Goal: Task Accomplishment & Management: Manage account settings

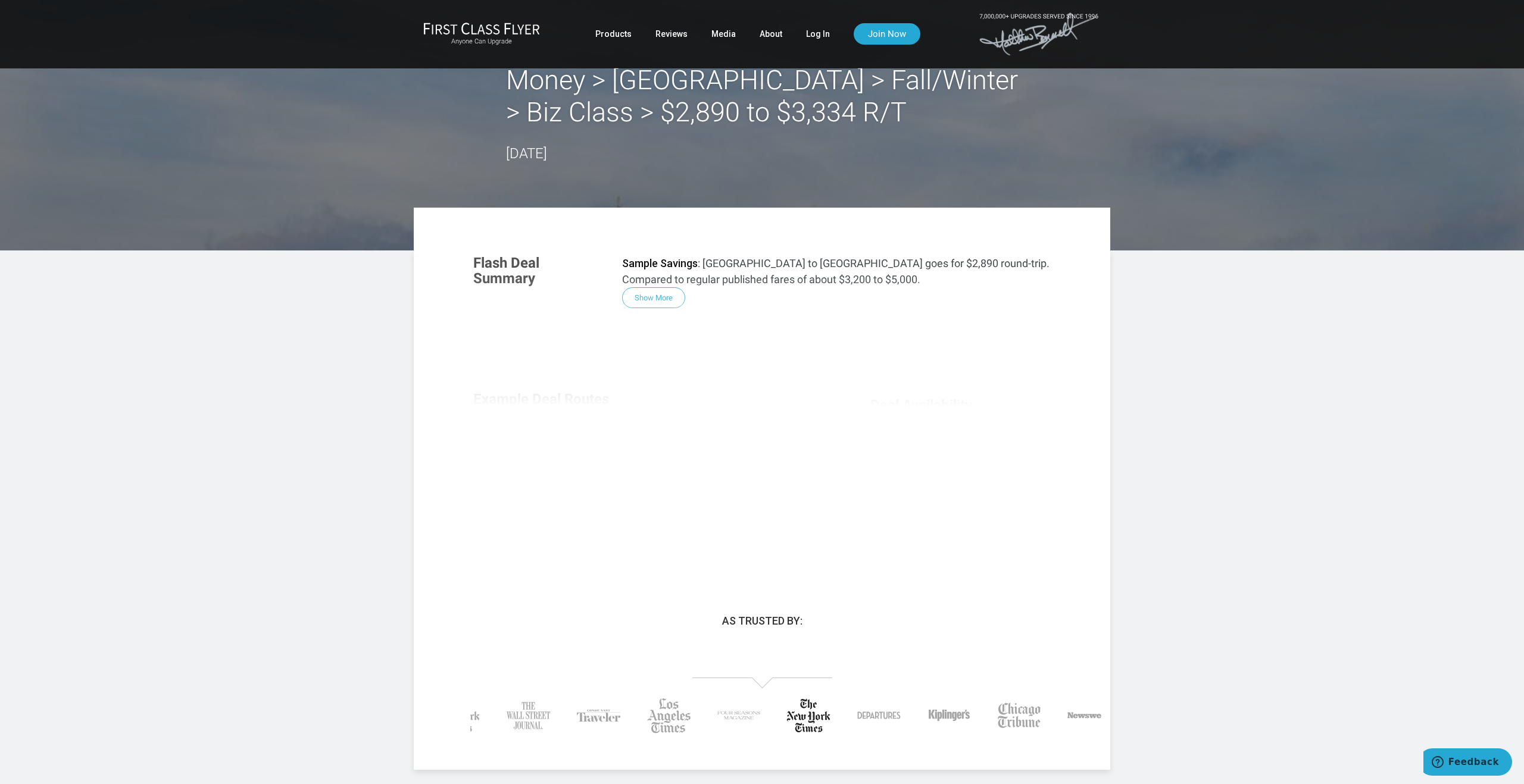
click at [659, 300] on div "Flash Deal Summary Sample Savings : [GEOGRAPHIC_DATA] to [GEOGRAPHIC_DATA] goes…" at bounding box center [762, 405] width 601 height 324
click at [812, 37] on link "Log In" at bounding box center [817, 34] width 24 height 21
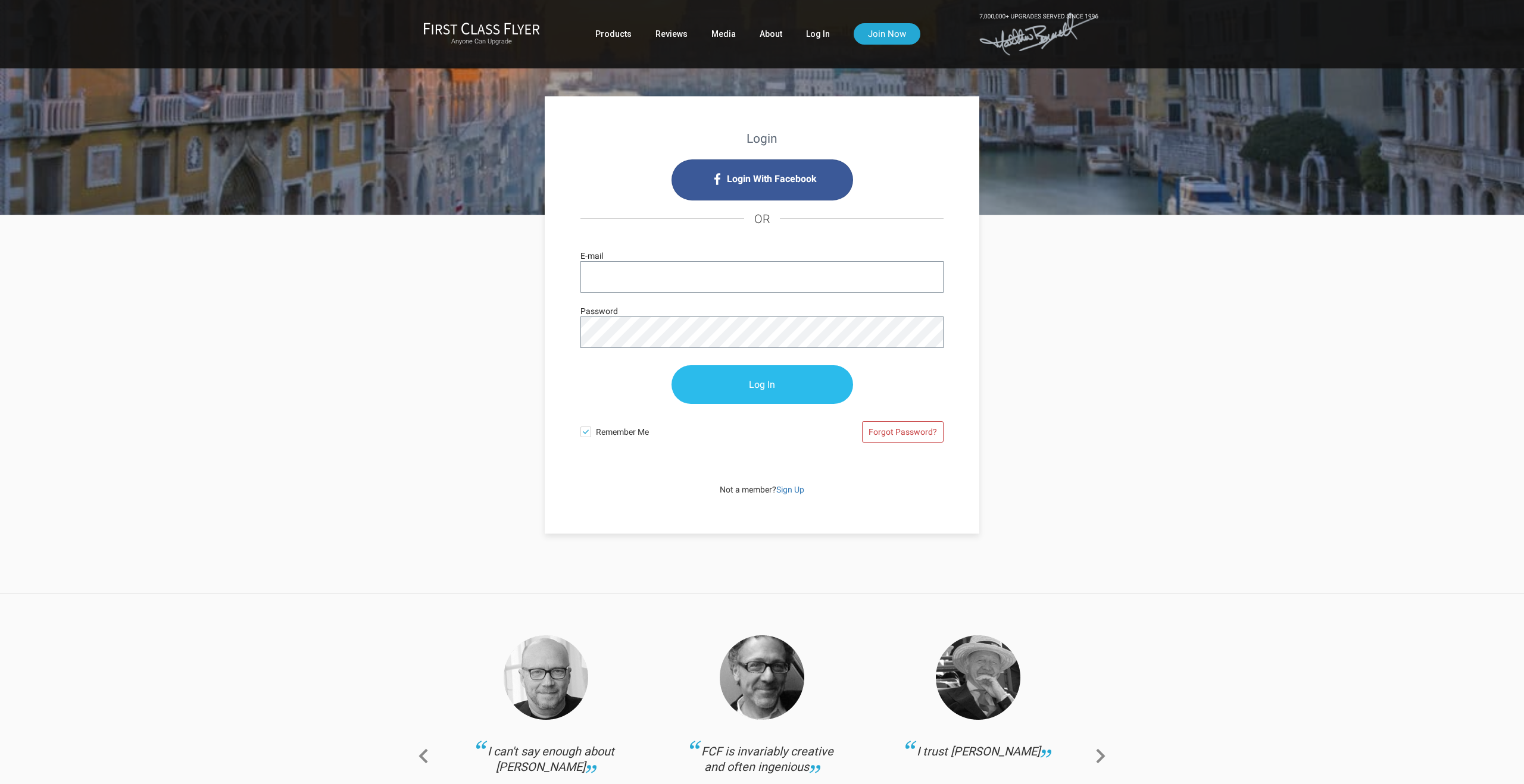
type input "[EMAIL_ADDRESS][DOMAIN_NAME]"
click at [783, 383] on input "Log In" at bounding box center [762, 385] width 182 height 39
click at [759, 384] on input "Log In" at bounding box center [762, 385] width 182 height 39
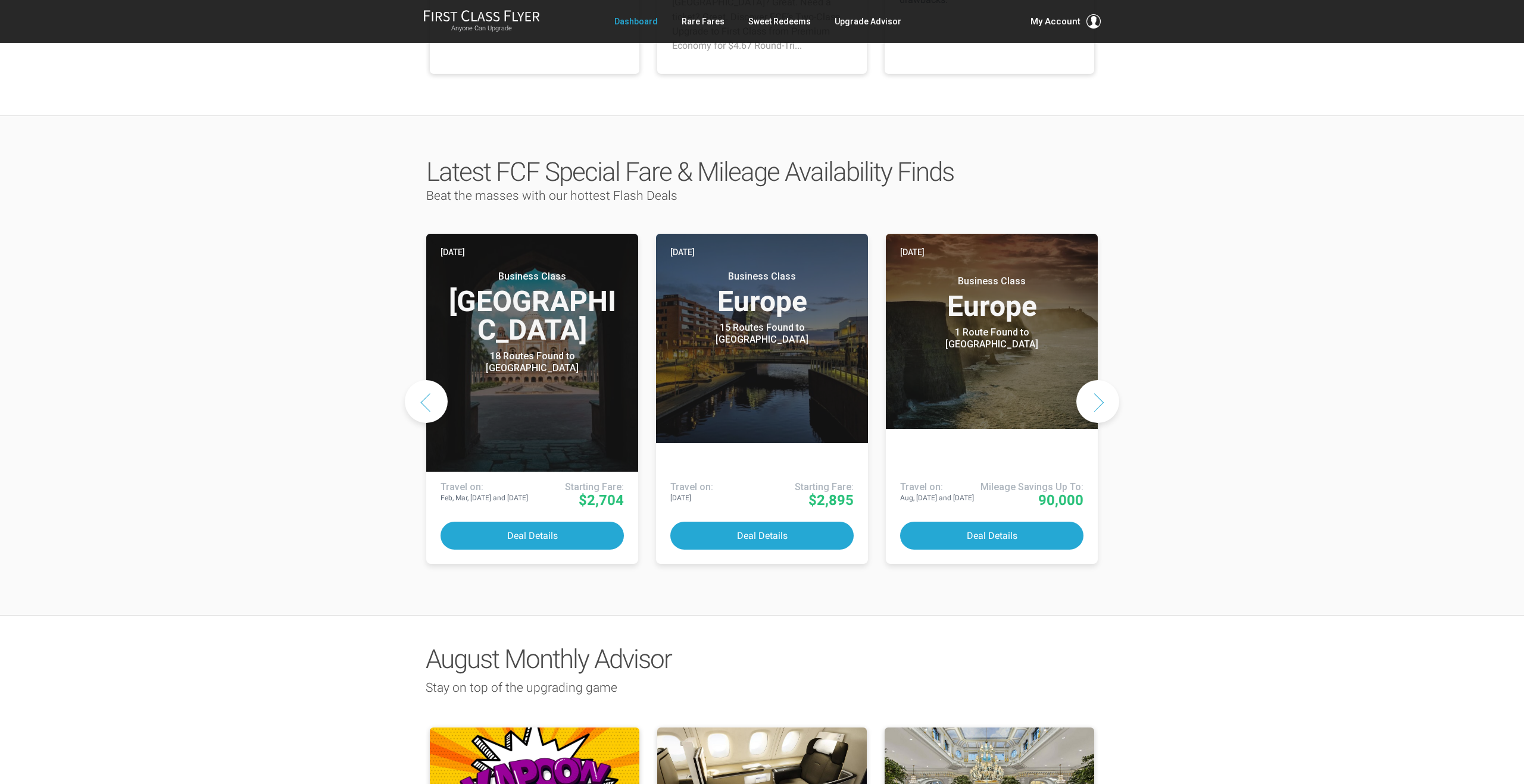
scroll to position [385, 0]
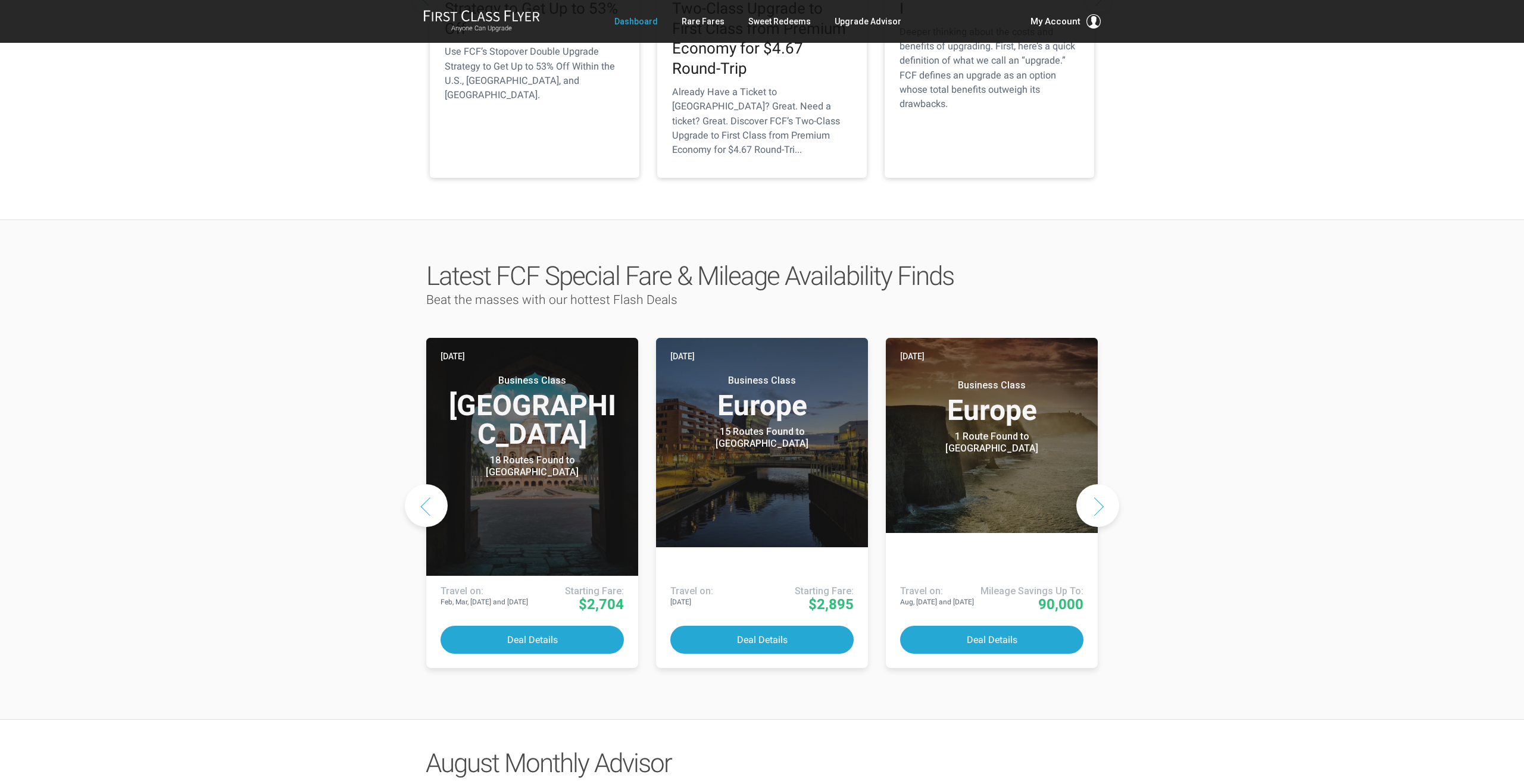
click at [1098, 484] on button "Next slide" at bounding box center [1098, 506] width 43 height 43
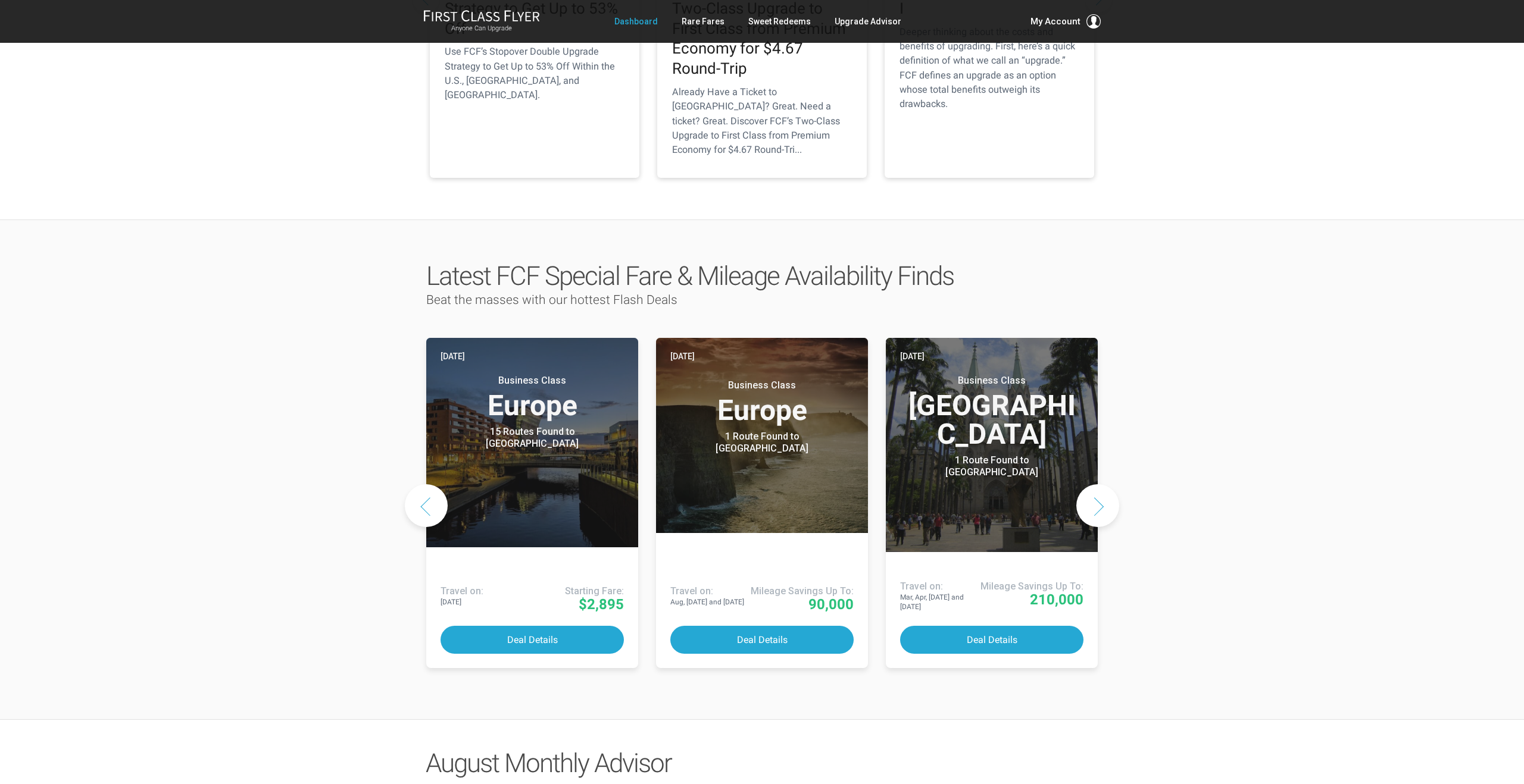
click at [1098, 484] on button "Next slide" at bounding box center [1098, 506] width 43 height 43
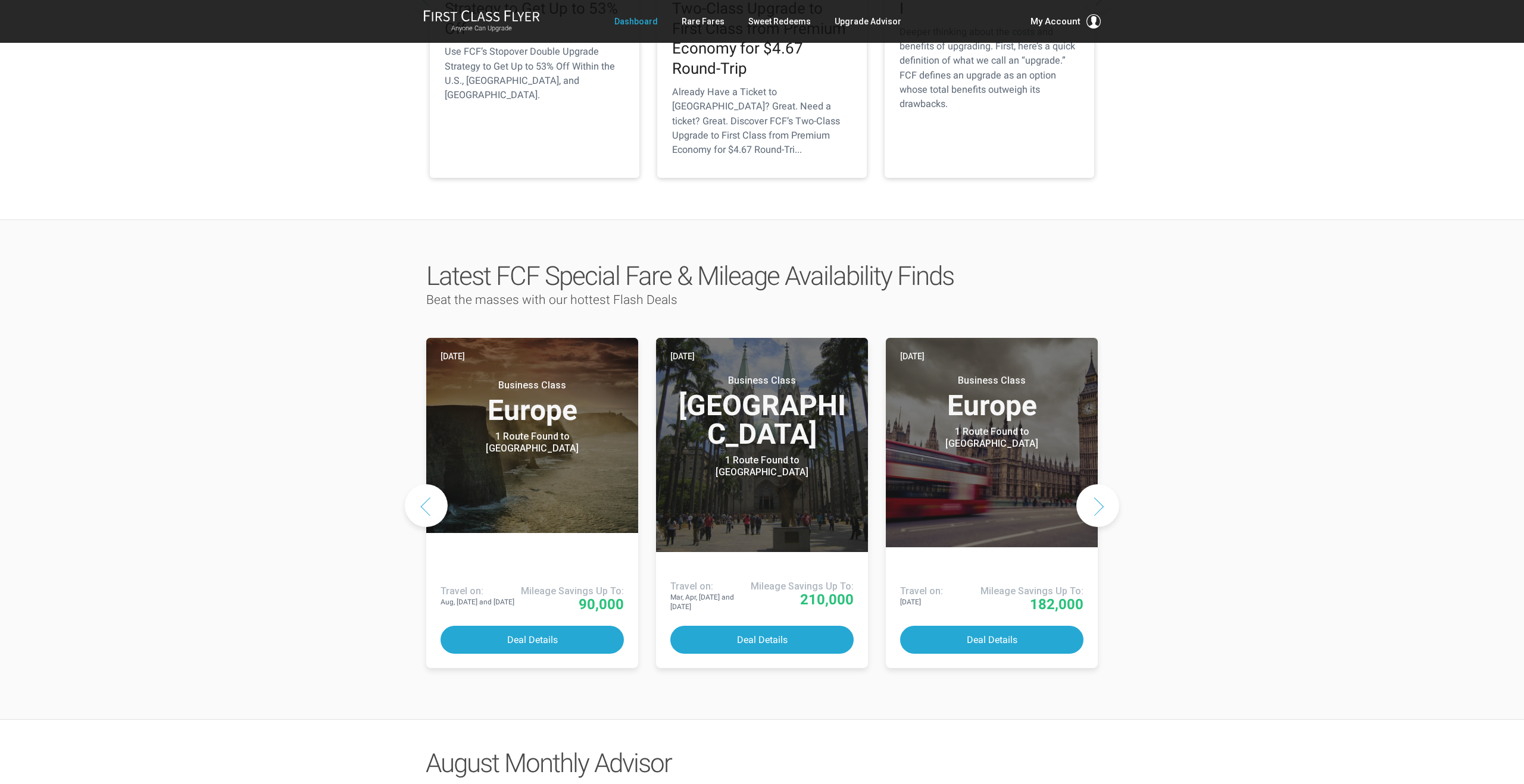
click at [1098, 484] on button "Next slide" at bounding box center [1098, 506] width 43 height 43
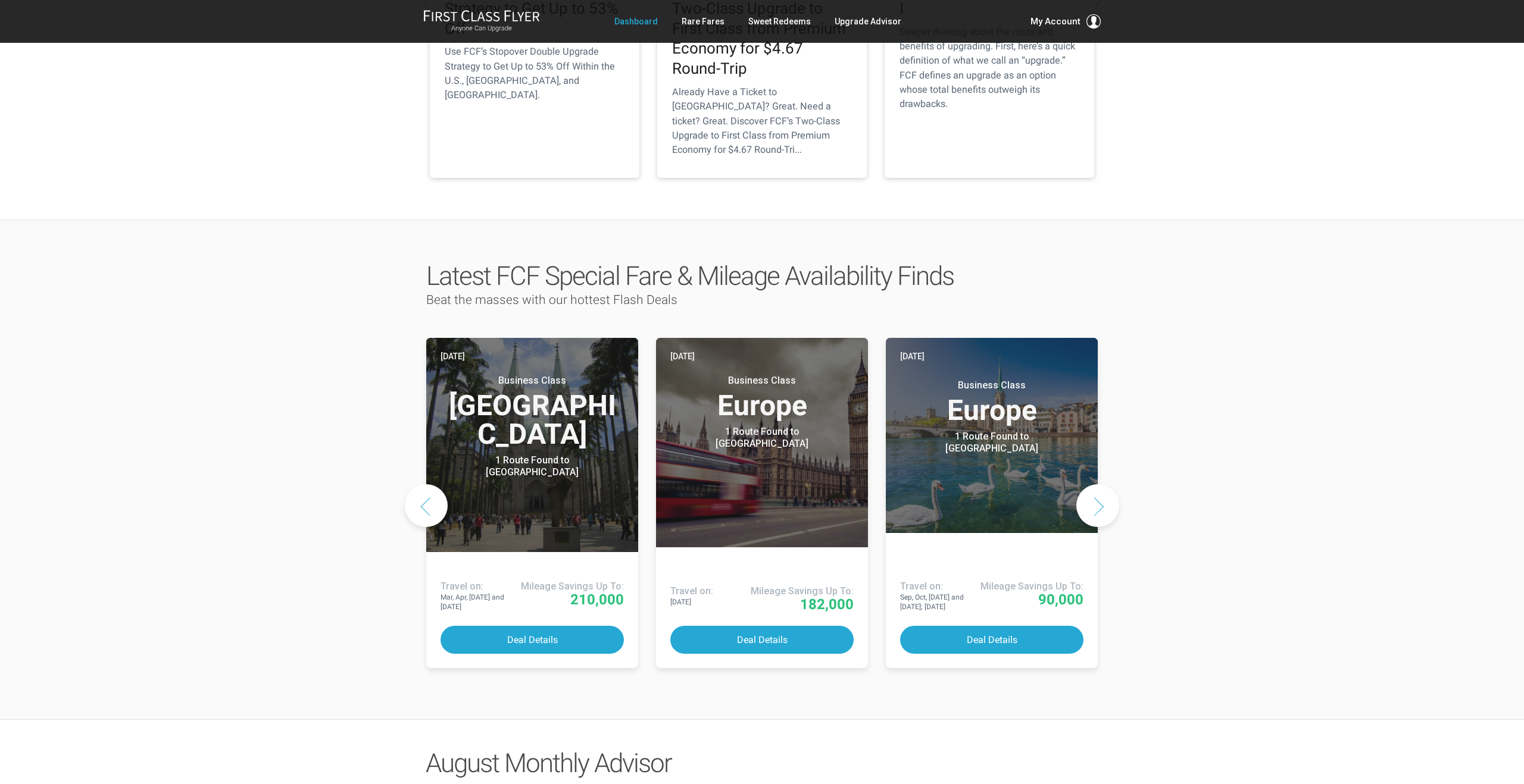
click at [1098, 484] on button "Next slide" at bounding box center [1098, 506] width 43 height 43
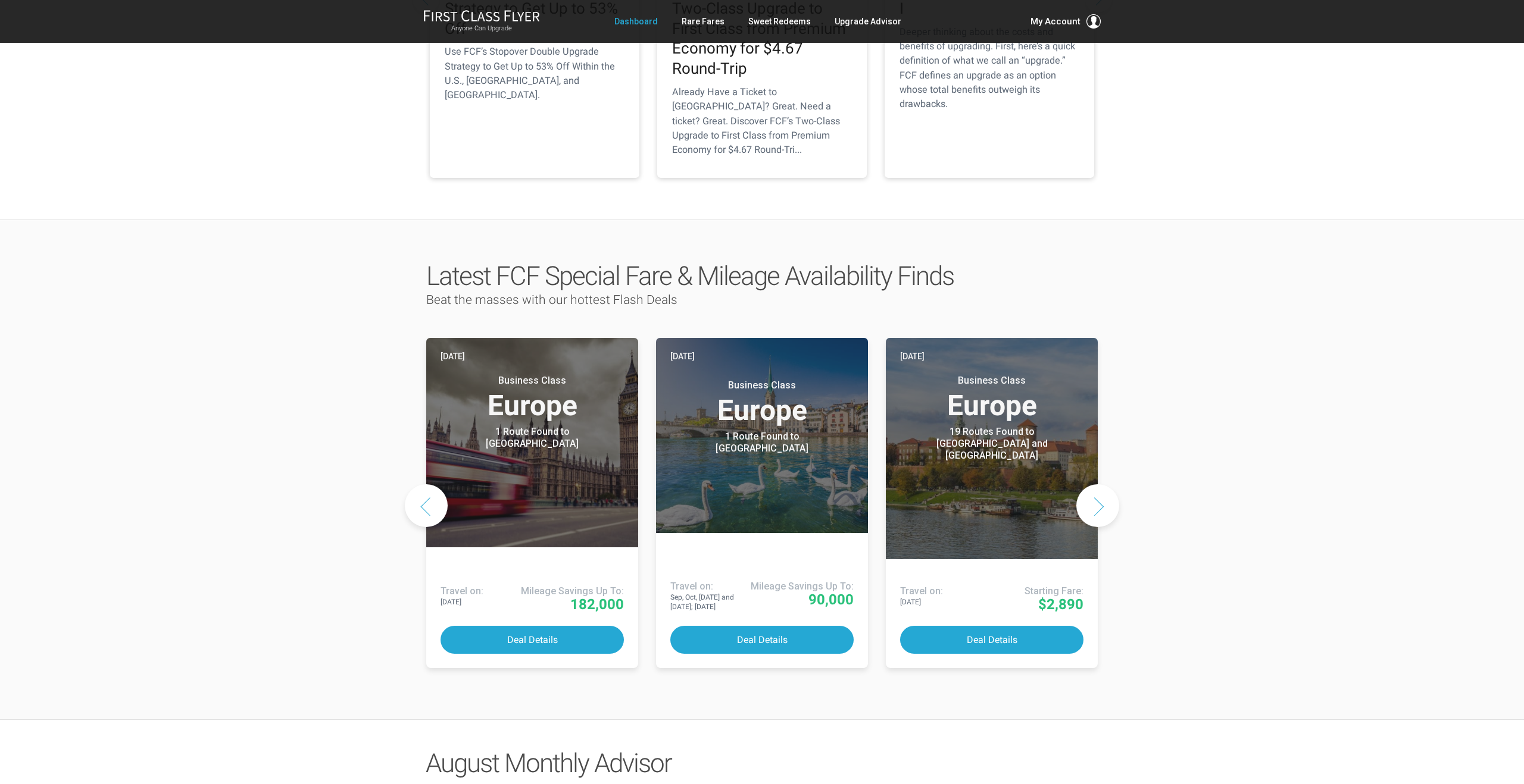
click at [1098, 484] on button "Next slide" at bounding box center [1098, 506] width 43 height 43
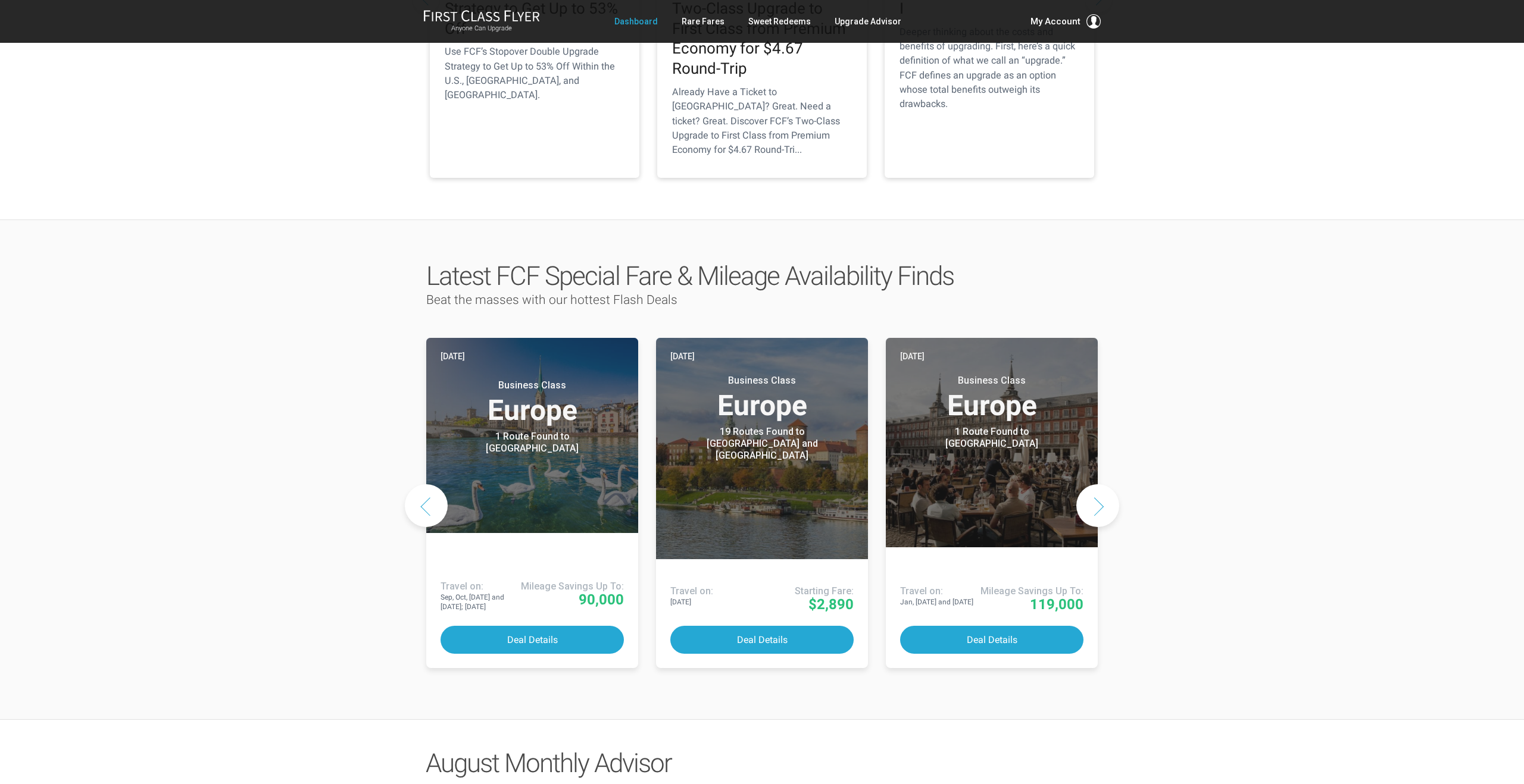
click at [1098, 484] on button "Next slide" at bounding box center [1098, 506] width 43 height 43
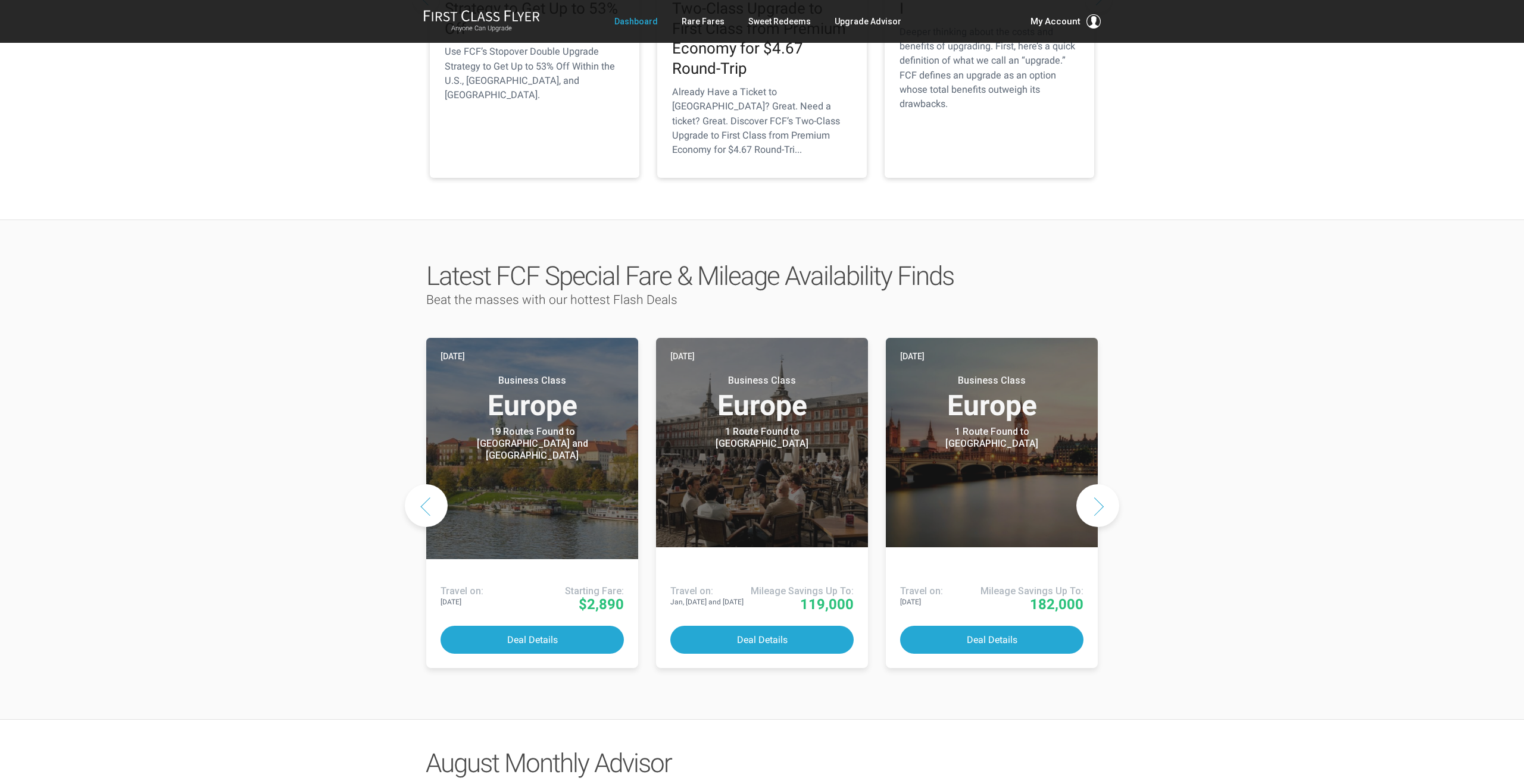
click at [1098, 484] on button "Next slide" at bounding box center [1098, 506] width 43 height 43
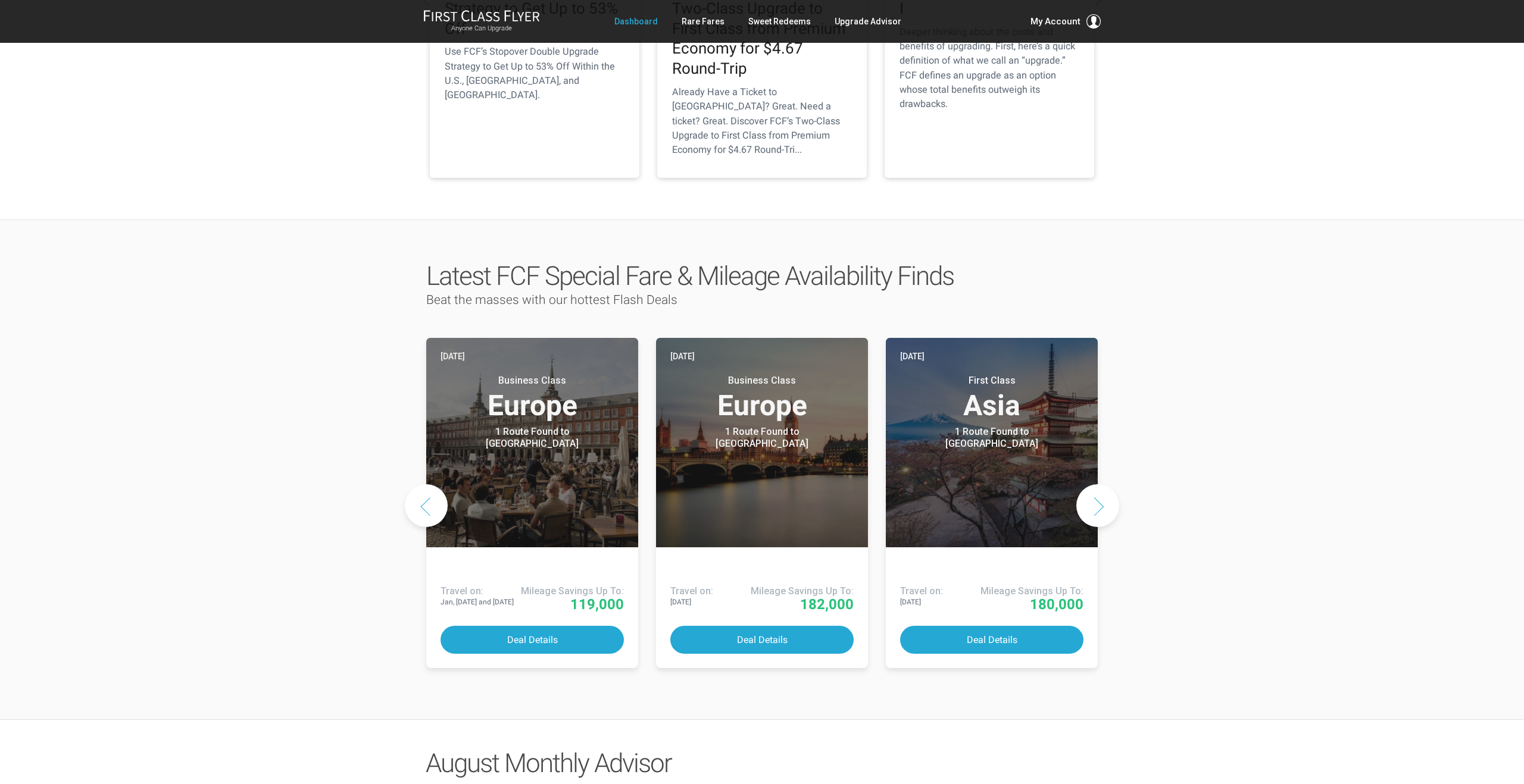
click at [1098, 484] on button "Next slide" at bounding box center [1098, 506] width 43 height 43
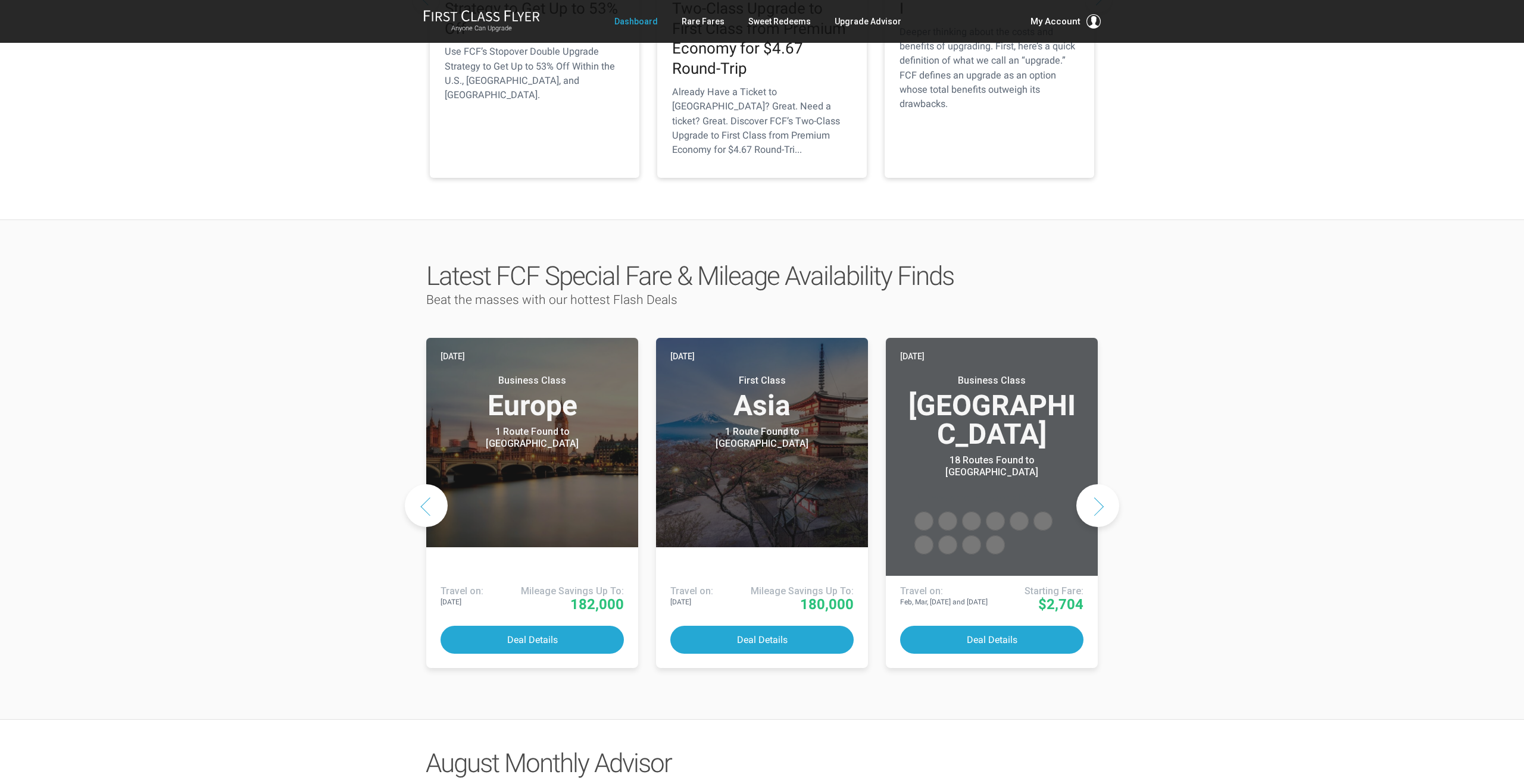
click at [1098, 484] on button "Next slide" at bounding box center [1098, 506] width 43 height 43
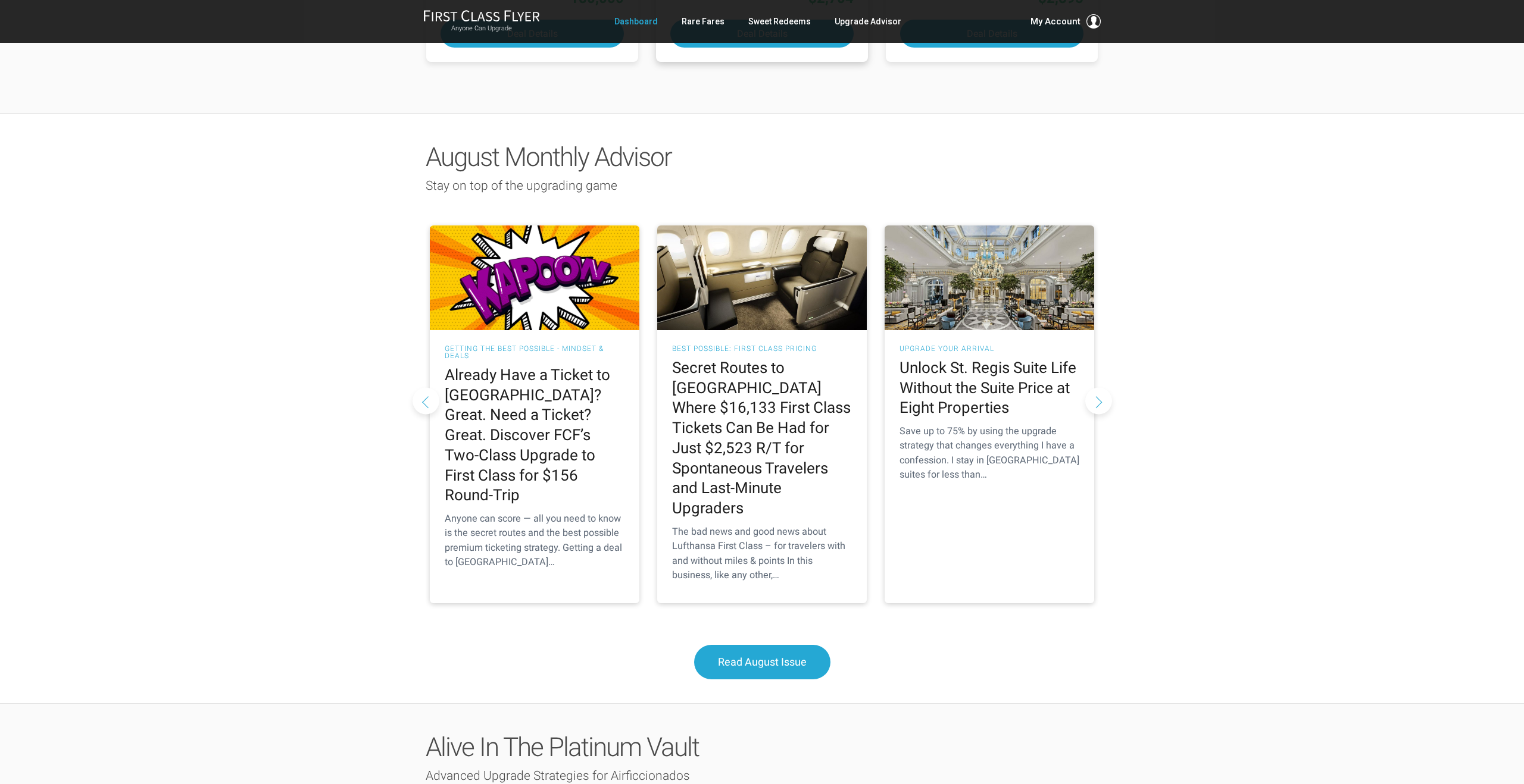
scroll to position [995, 0]
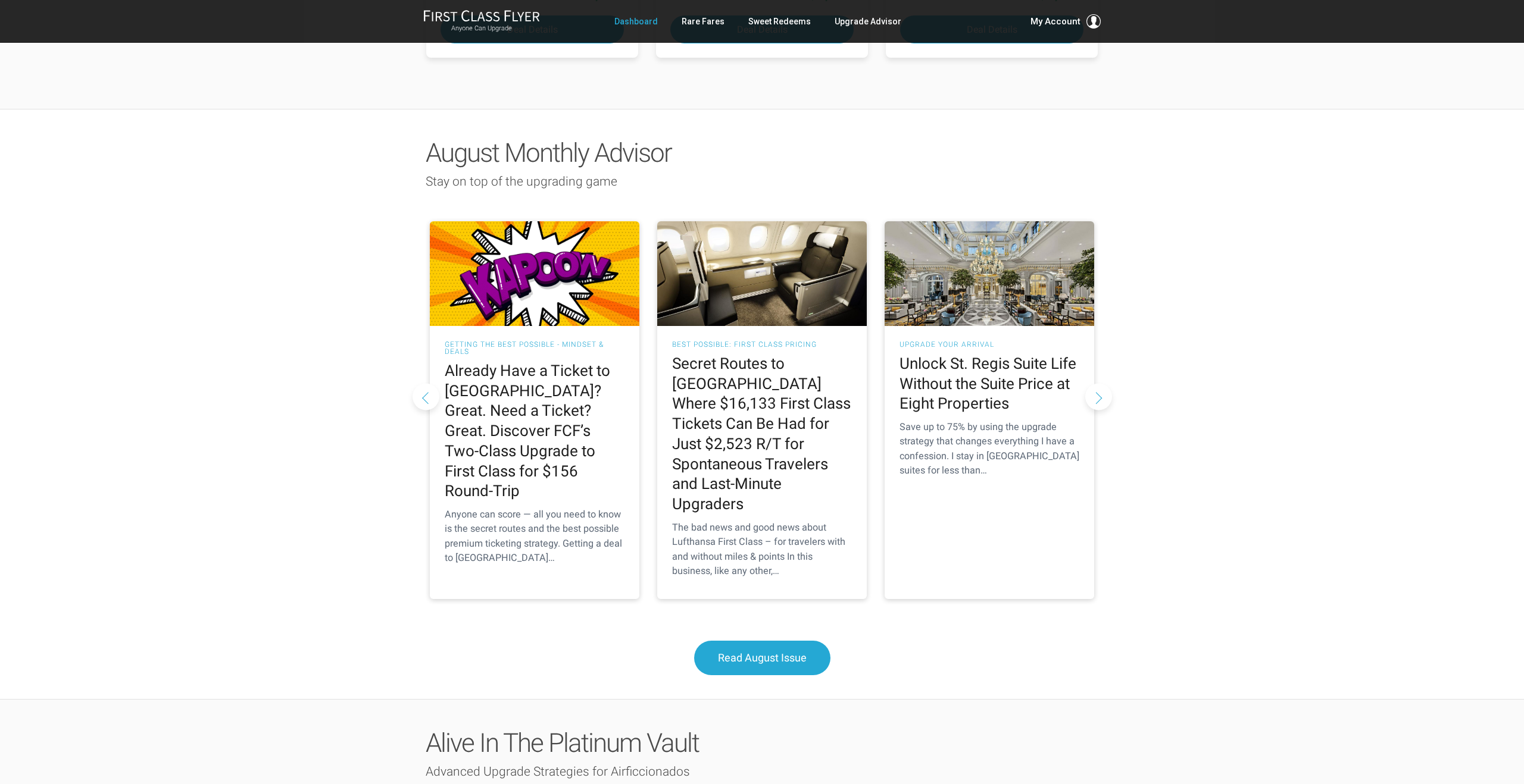
click at [1099, 383] on button "Next slide" at bounding box center [1099, 396] width 26 height 26
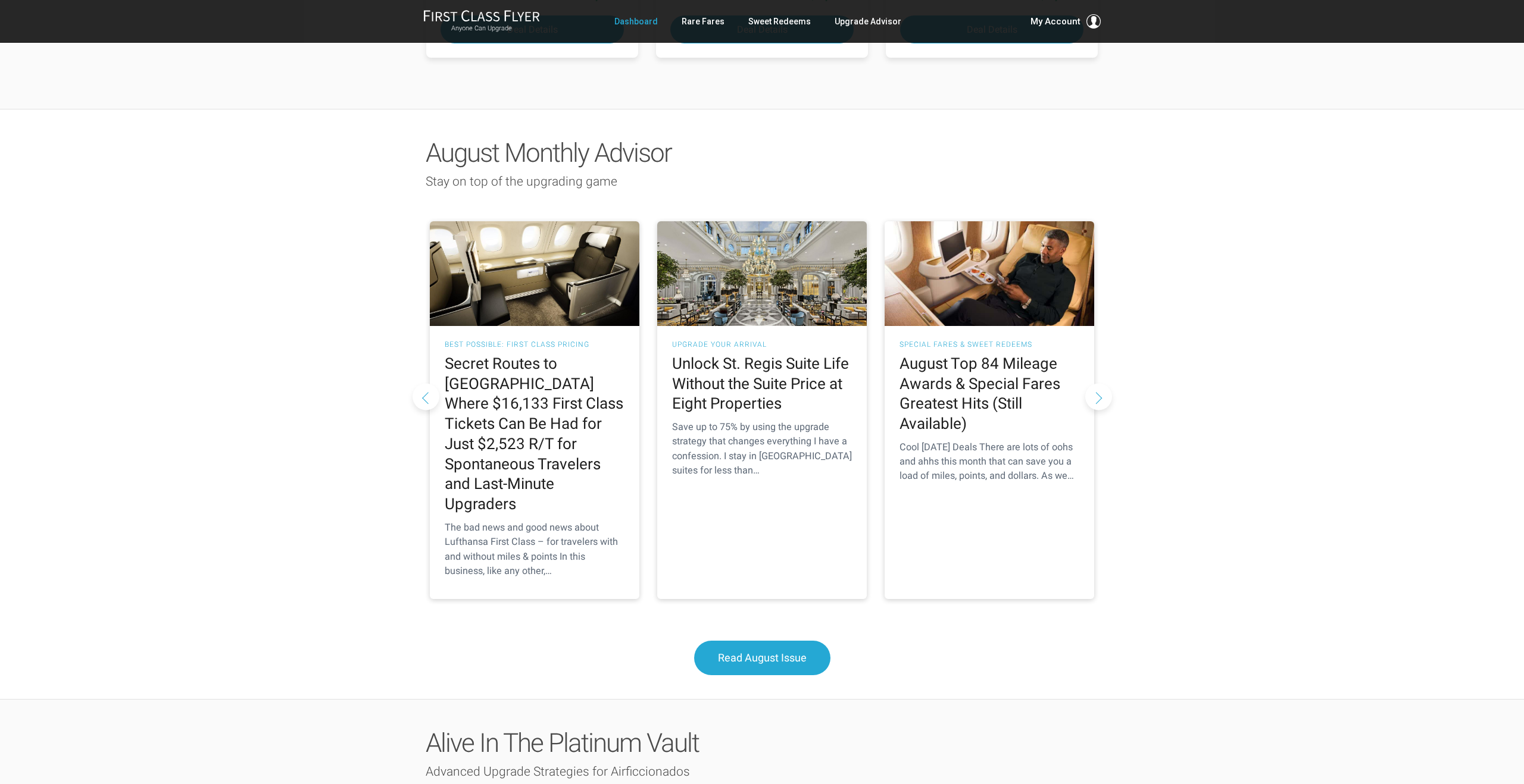
click at [1099, 383] on button "Next slide" at bounding box center [1099, 396] width 26 height 26
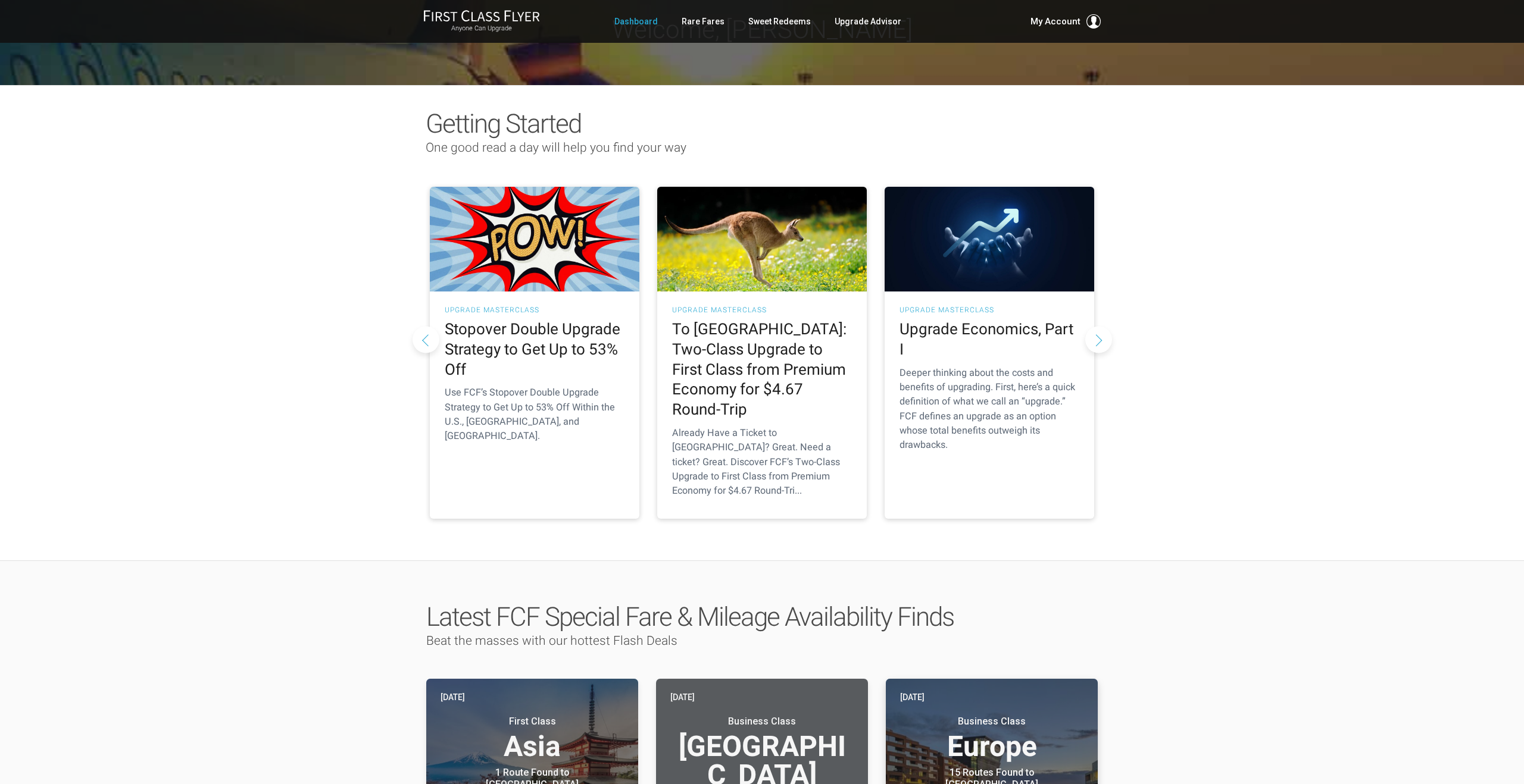
scroll to position [0, 0]
